Goal: Entertainment & Leisure: Browse casually

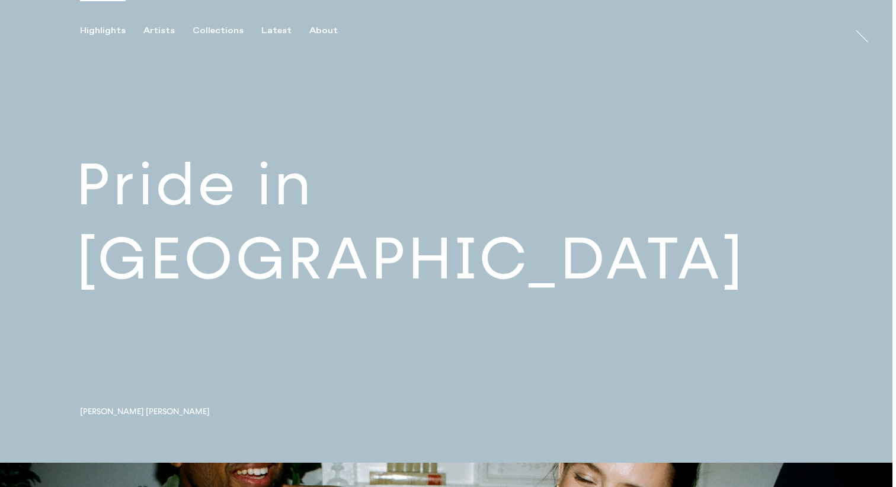
click at [391, 250] on link at bounding box center [446, 231] width 892 height 463
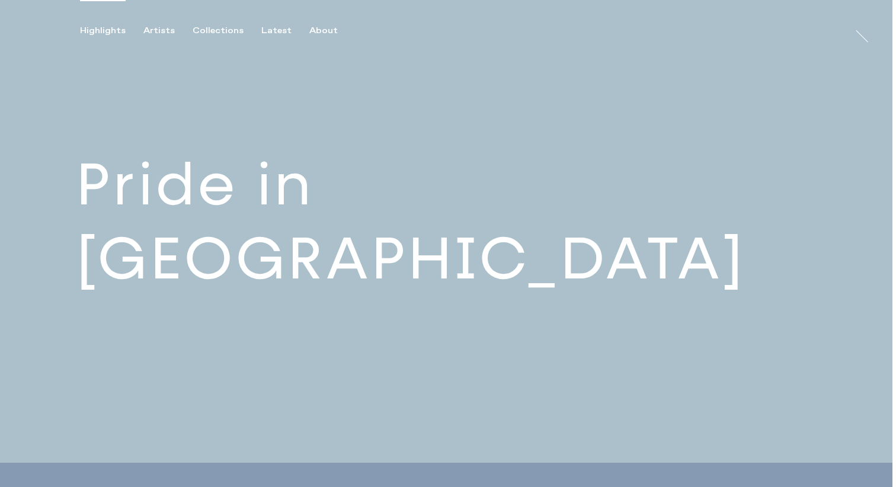
click at [620, 224] on link at bounding box center [446, 231] width 892 height 463
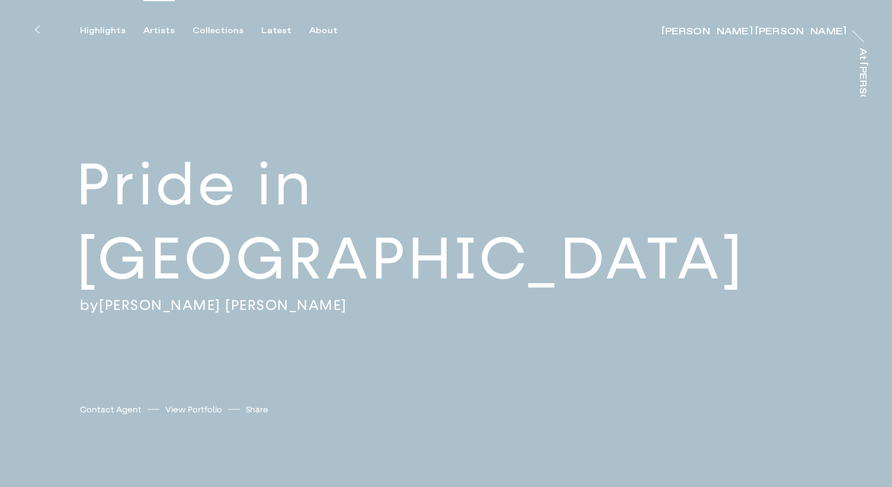
click at [155, 26] on div "Artists" at bounding box center [158, 30] width 31 height 11
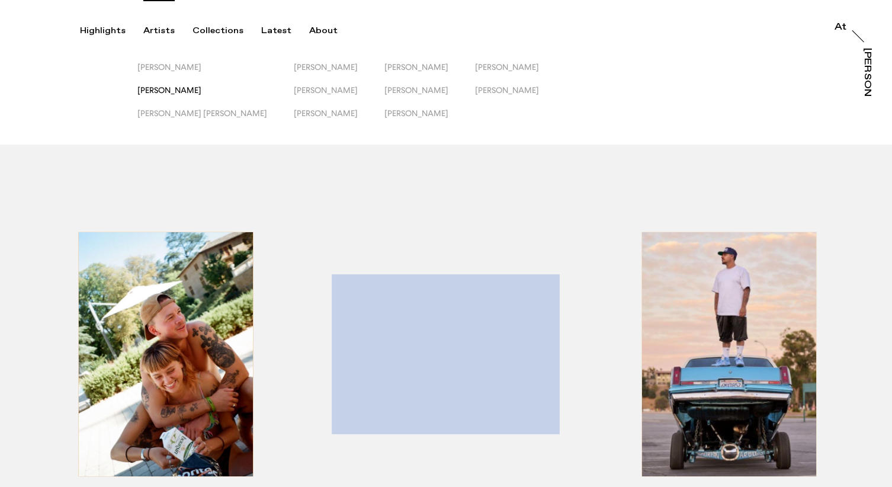
click at [164, 93] on span "[PERSON_NAME]" at bounding box center [169, 89] width 64 height 9
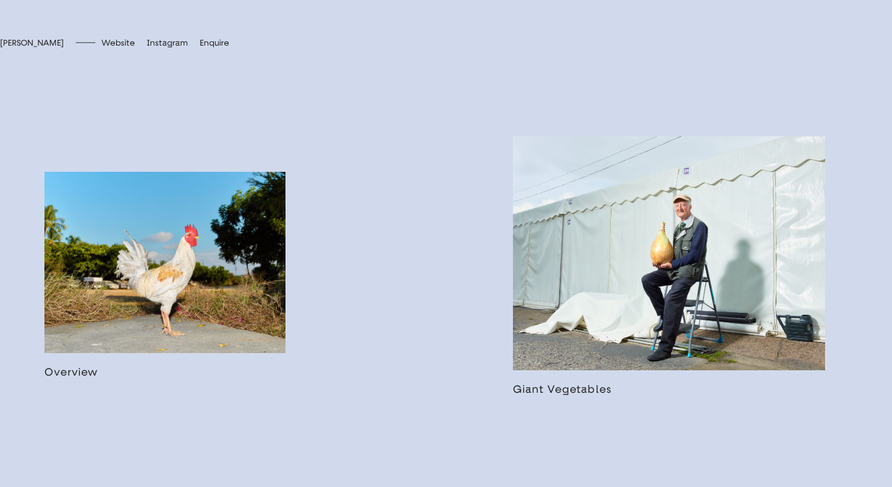
scroll to position [638, 0]
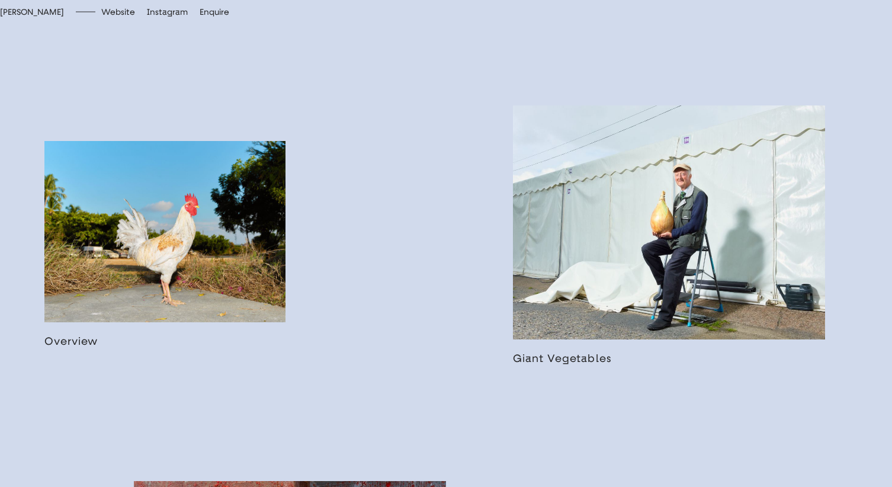
click at [78, 347] on link at bounding box center [164, 244] width 241 height 206
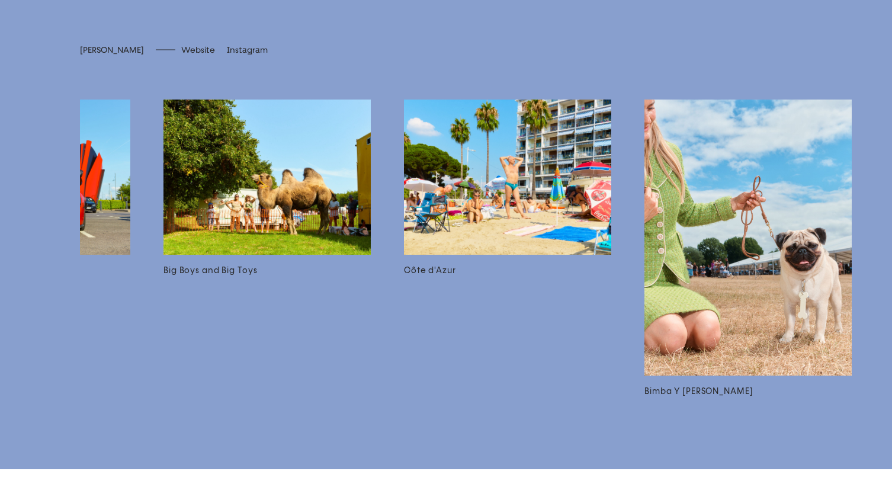
scroll to position [0, 183]
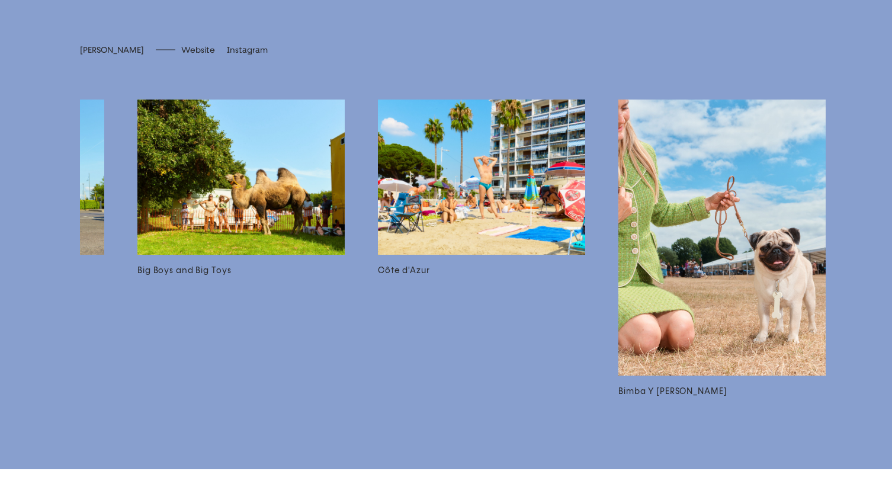
click at [660, 398] on h3 "Bimba Y [PERSON_NAME]" at bounding box center [722, 391] width 207 height 13
click at [210, 277] on h3 "Big Boys and Big Toys" at bounding box center [240, 270] width 207 height 13
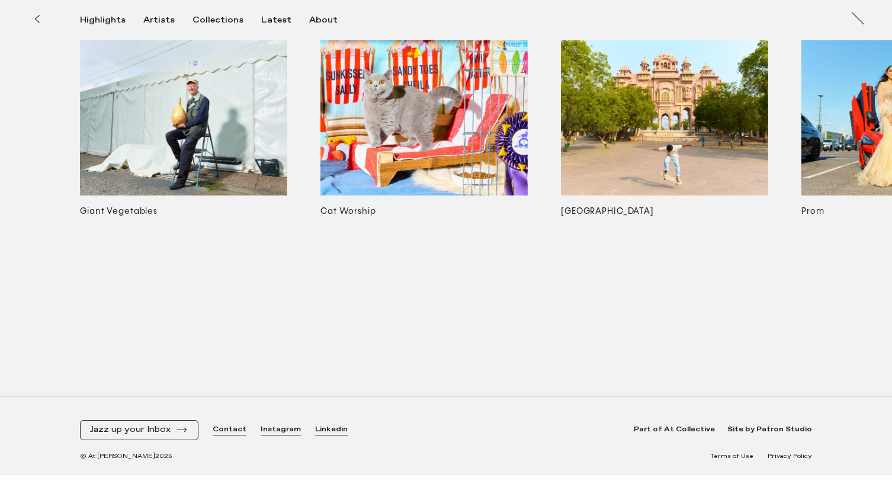
scroll to position [5630, 0]
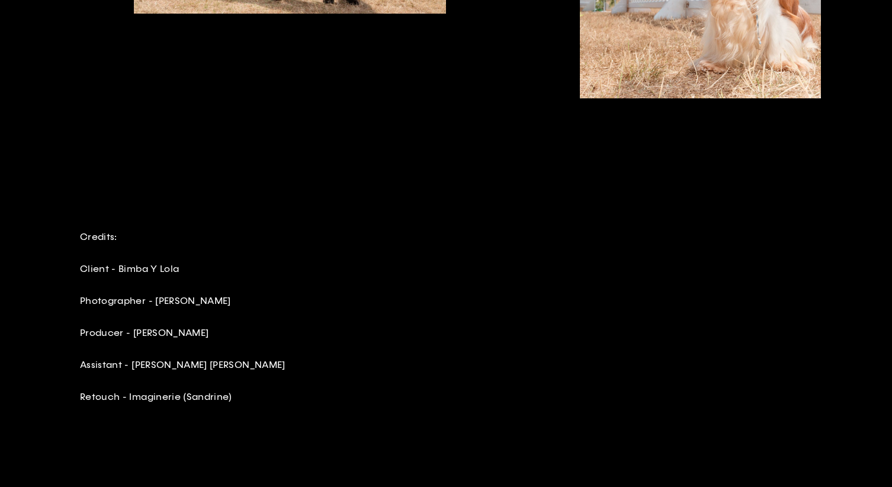
scroll to position [2531, 0]
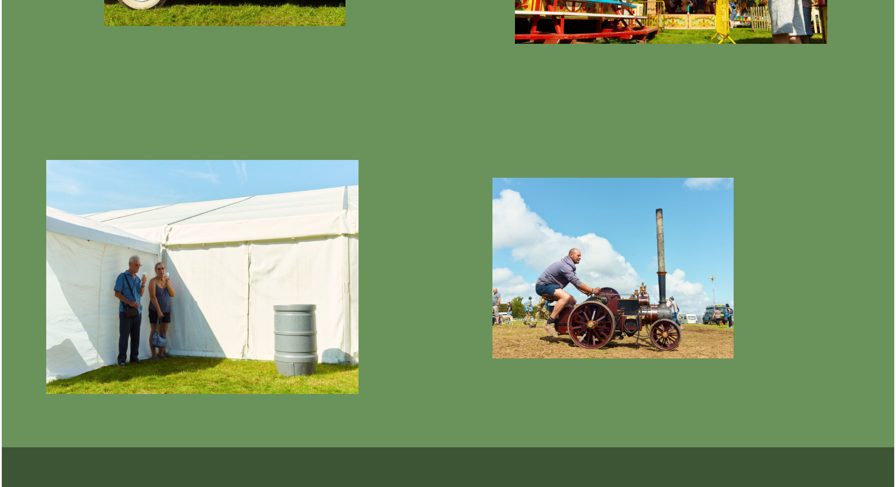
scroll to position [2283, 0]
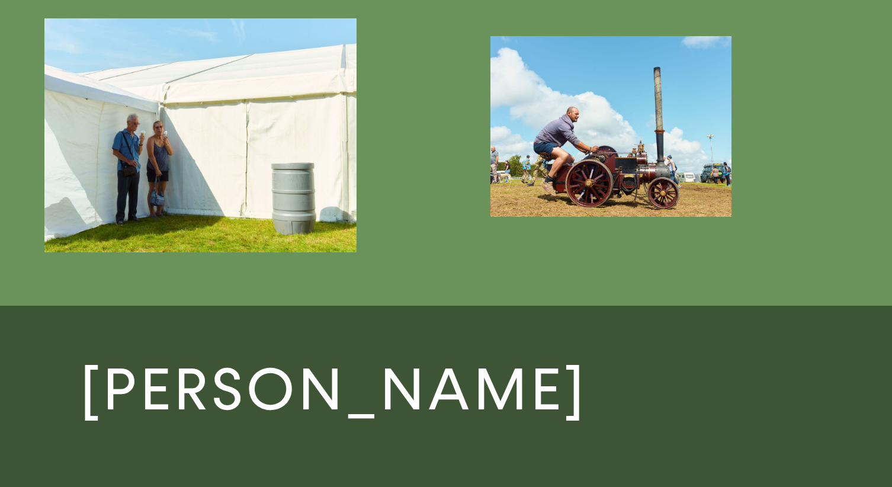
click at [316, 190] on img "button" at bounding box center [200, 135] width 312 height 234
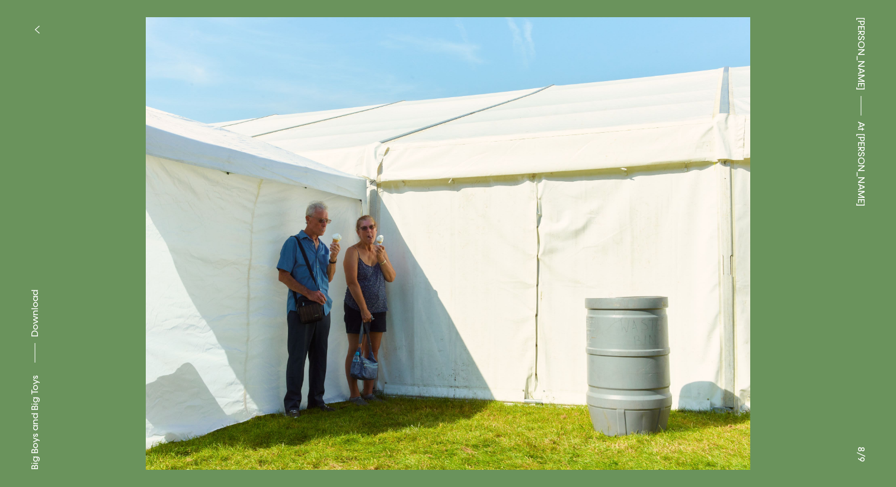
click at [138, 192] on button at bounding box center [224, 122] width 448 height 244
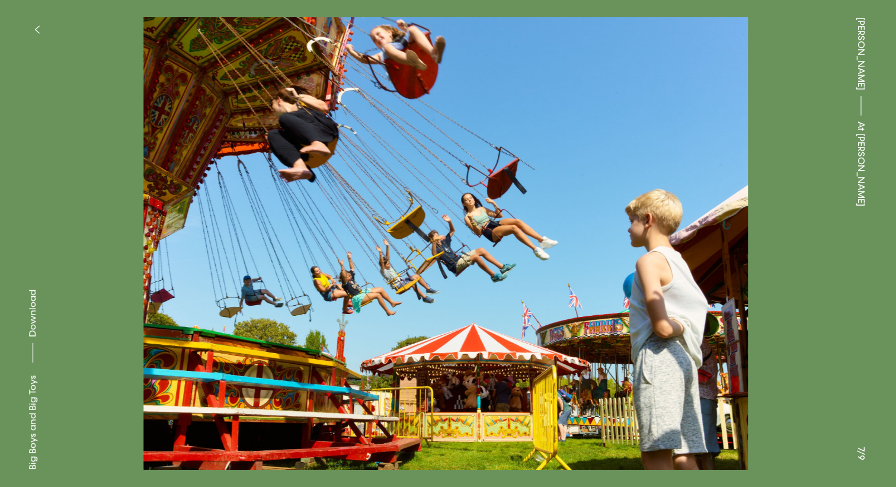
click at [130, 188] on button at bounding box center [224, 122] width 448 height 244
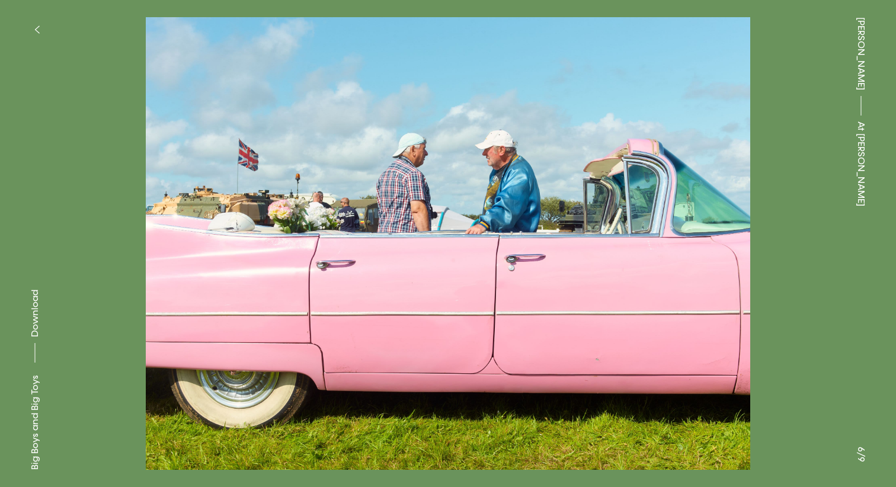
click at [129, 189] on button at bounding box center [224, 122] width 448 height 244
